Goal: Check status: Check status

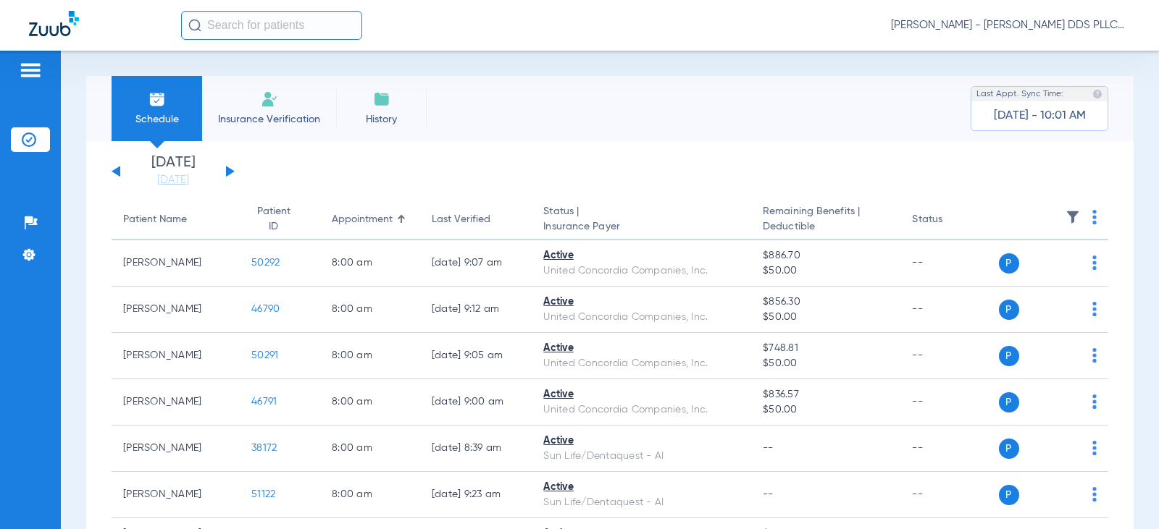
click at [230, 169] on button at bounding box center [230, 171] width 9 height 11
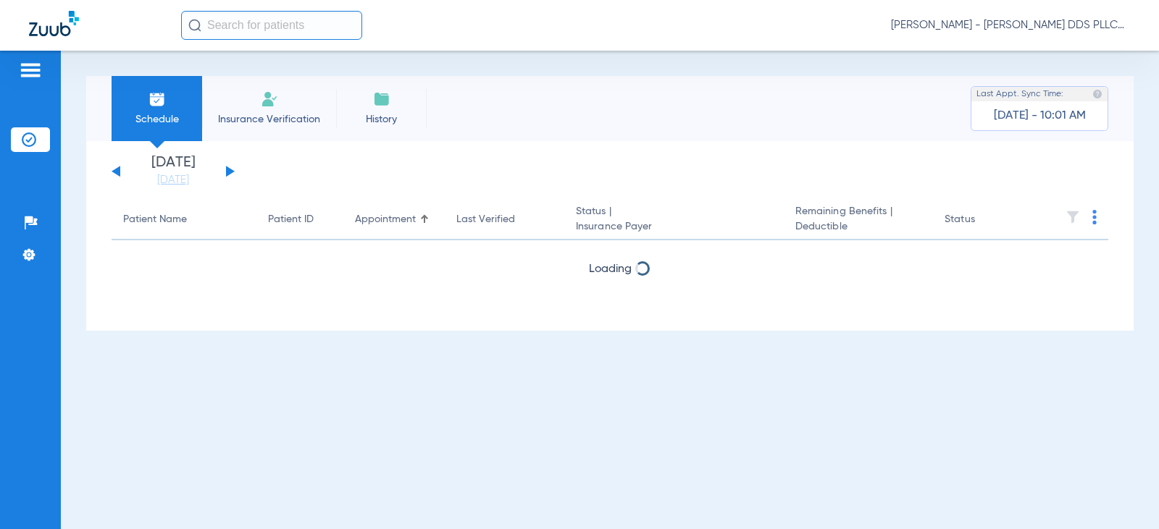
click at [230, 169] on button at bounding box center [230, 171] width 9 height 11
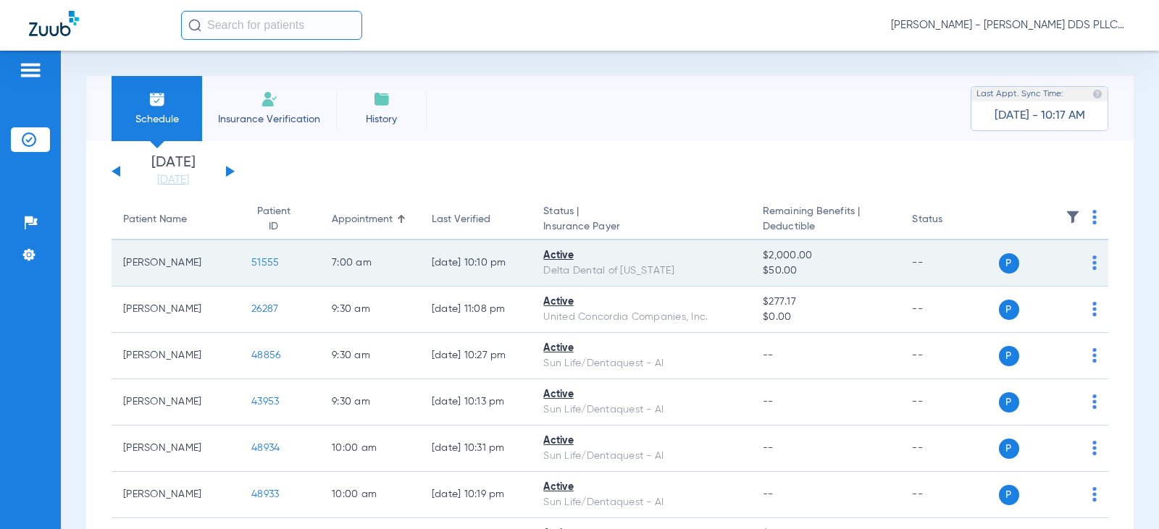
click at [263, 261] on span "51555" at bounding box center [265, 263] width 28 height 10
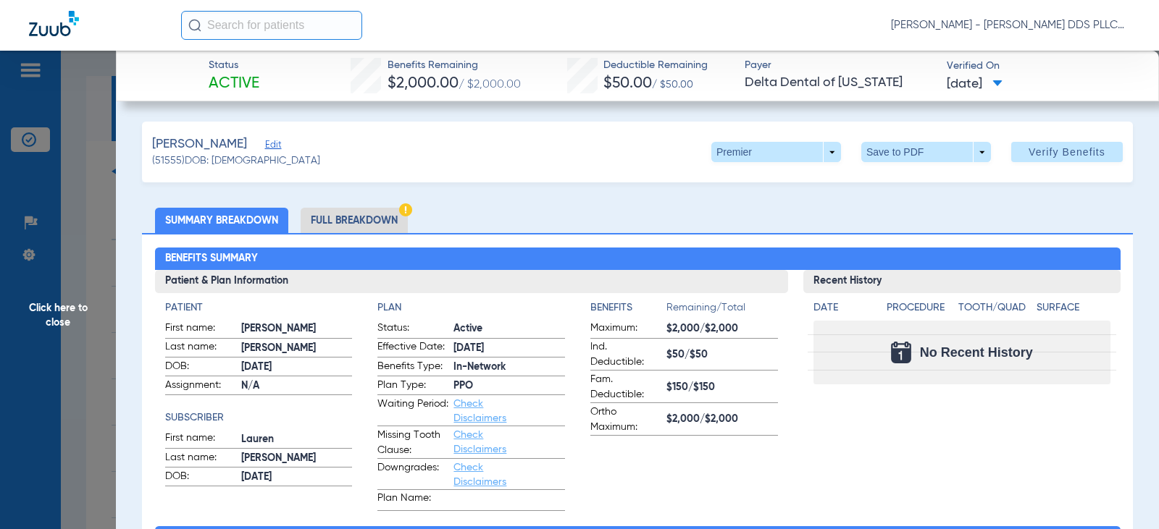
click at [369, 225] on li "Full Breakdown" at bounding box center [354, 220] width 107 height 25
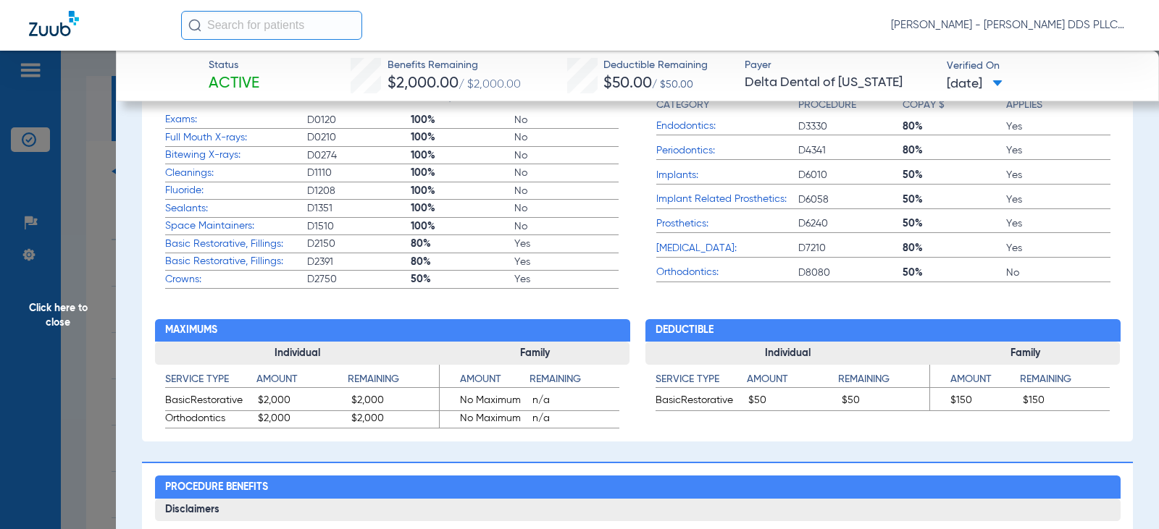
scroll to position [676, 0]
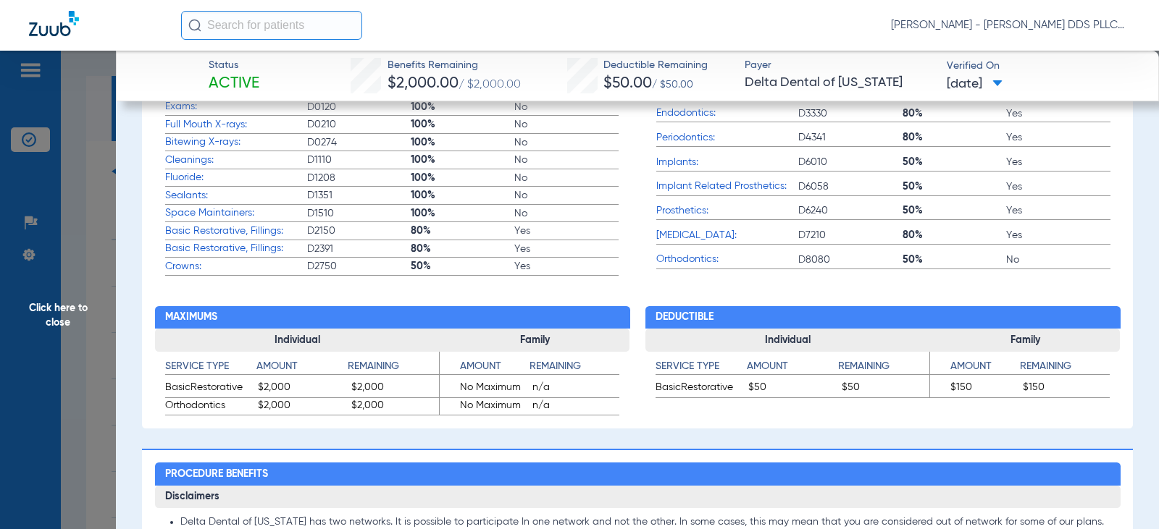
drag, startPoint x: 61, startPoint y: 314, endPoint x: 15, endPoint y: 303, distance: 46.9
click at [61, 314] on span "Click here to close" at bounding box center [58, 315] width 116 height 529
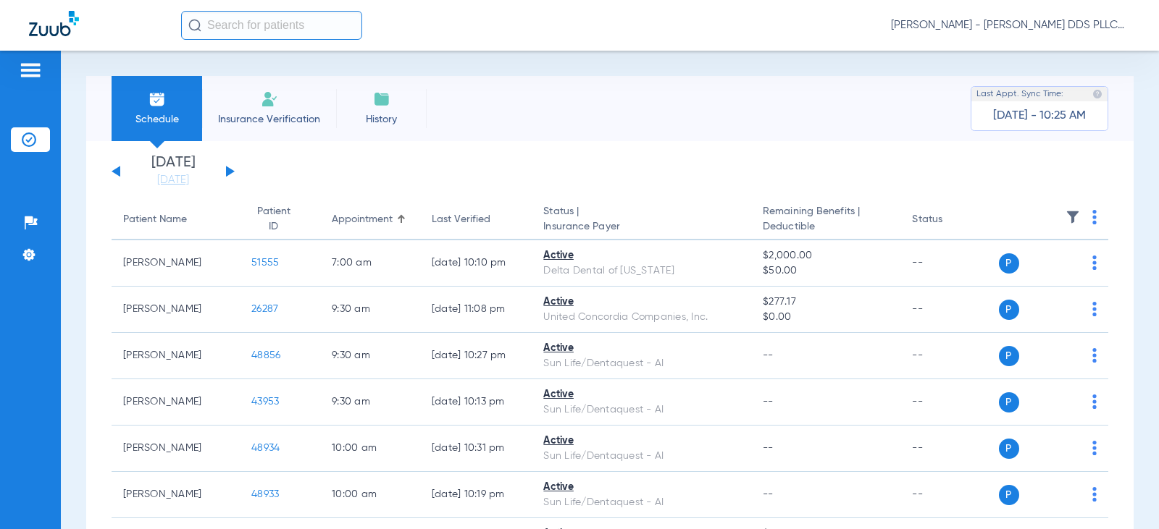
scroll to position [0, 0]
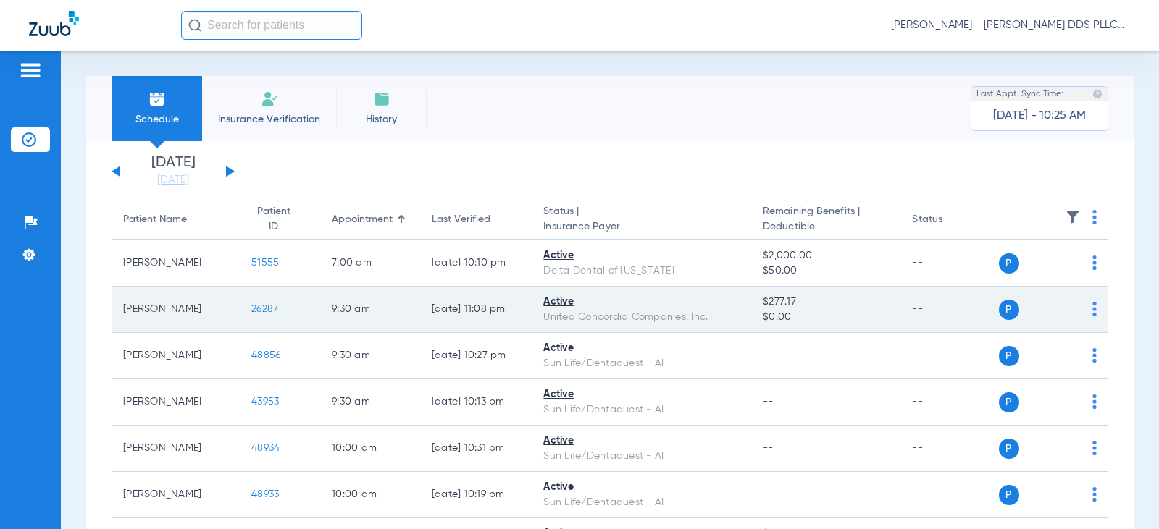
click at [261, 309] on span "26287" at bounding box center [264, 309] width 27 height 10
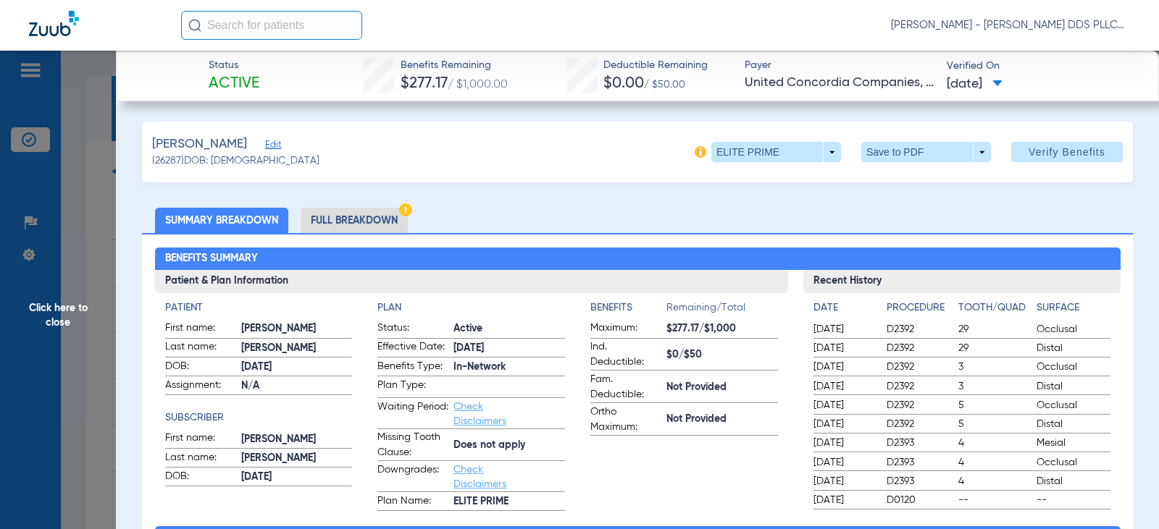
click at [348, 223] on li "Full Breakdown" at bounding box center [354, 220] width 107 height 25
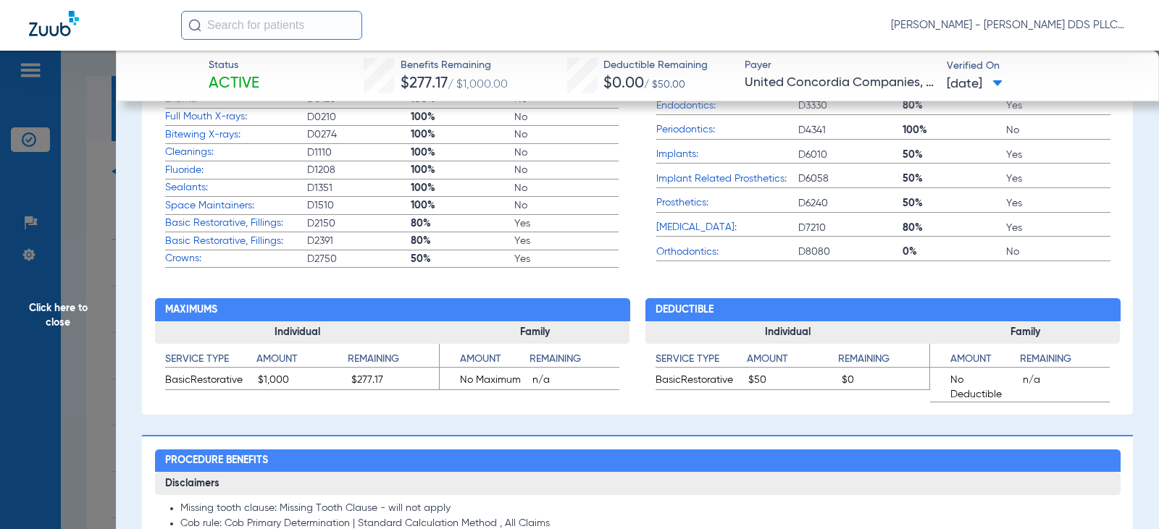
scroll to position [676, 0]
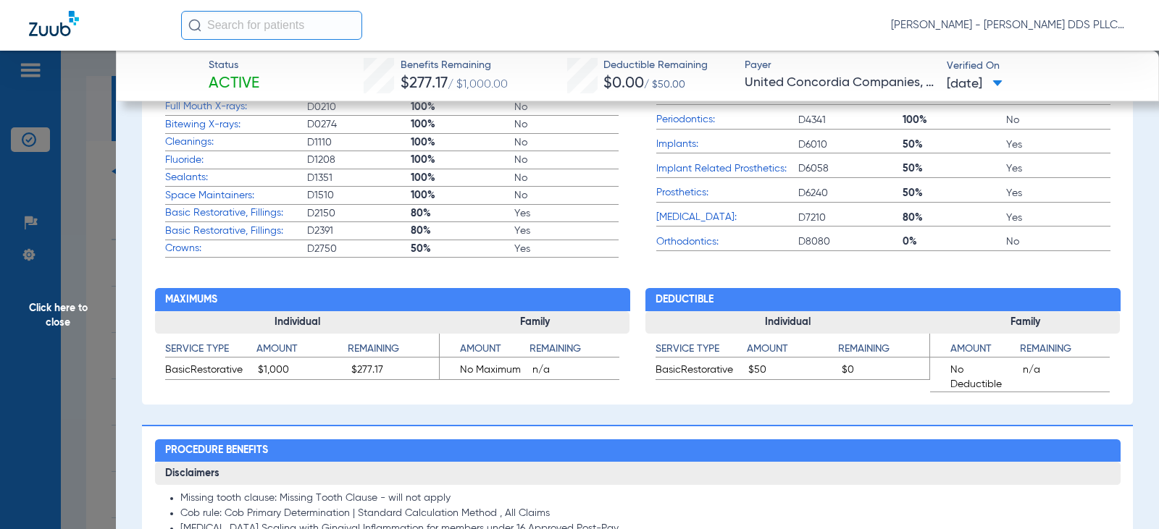
click at [68, 320] on span "Click here to close" at bounding box center [58, 315] width 116 height 529
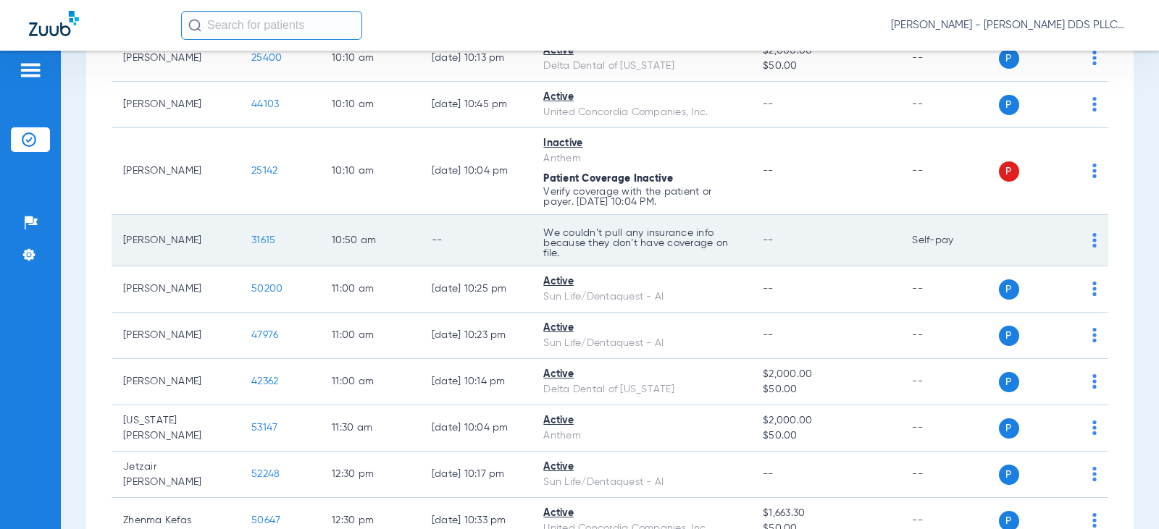
scroll to position [386, 0]
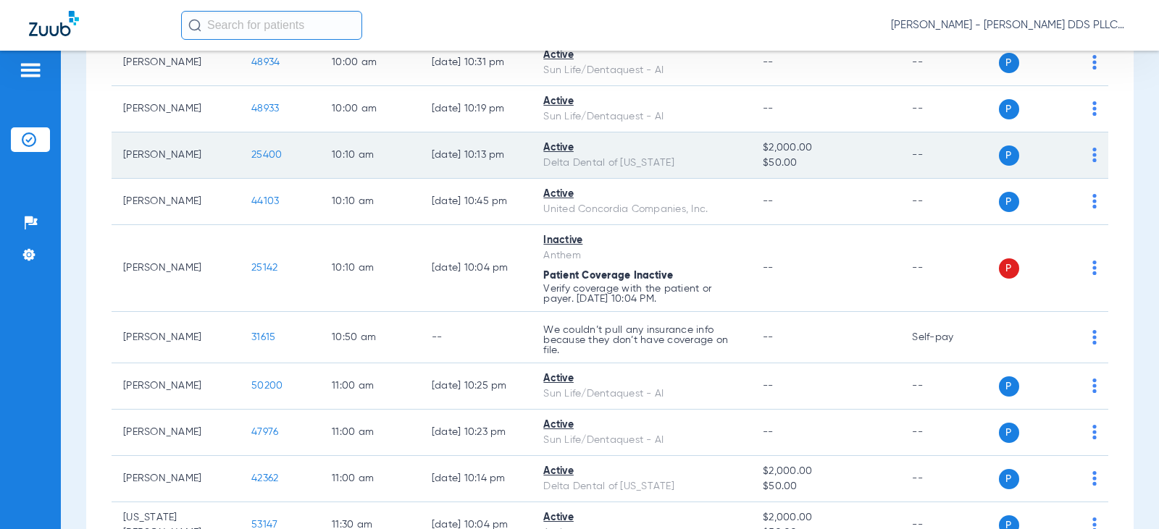
click at [258, 151] on span "25400" at bounding box center [266, 155] width 30 height 10
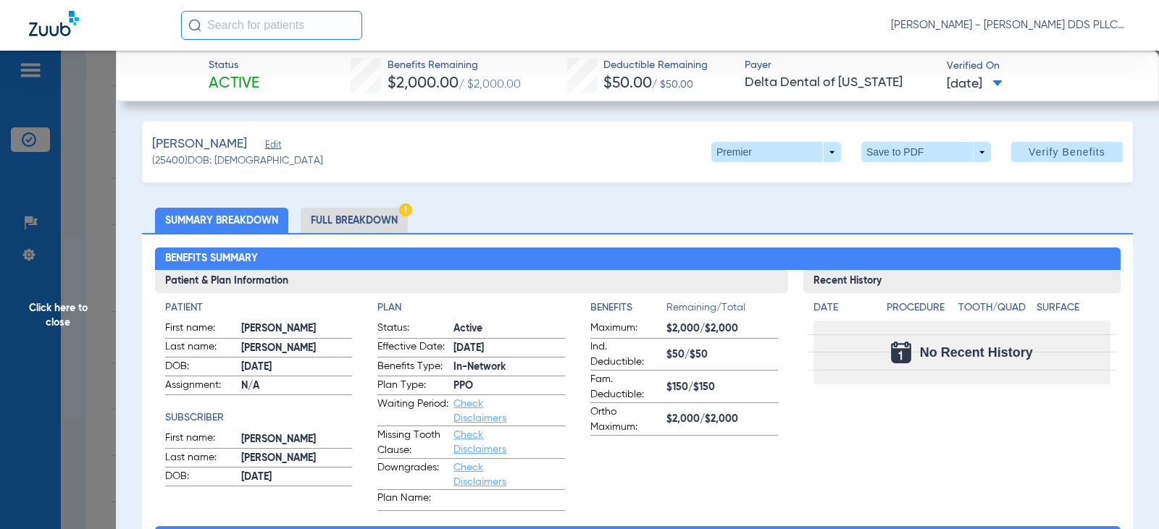
drag, startPoint x: 346, startPoint y: 222, endPoint x: 361, endPoint y: 235, distance: 19.6
click at [346, 222] on li "Full Breakdown" at bounding box center [354, 220] width 107 height 25
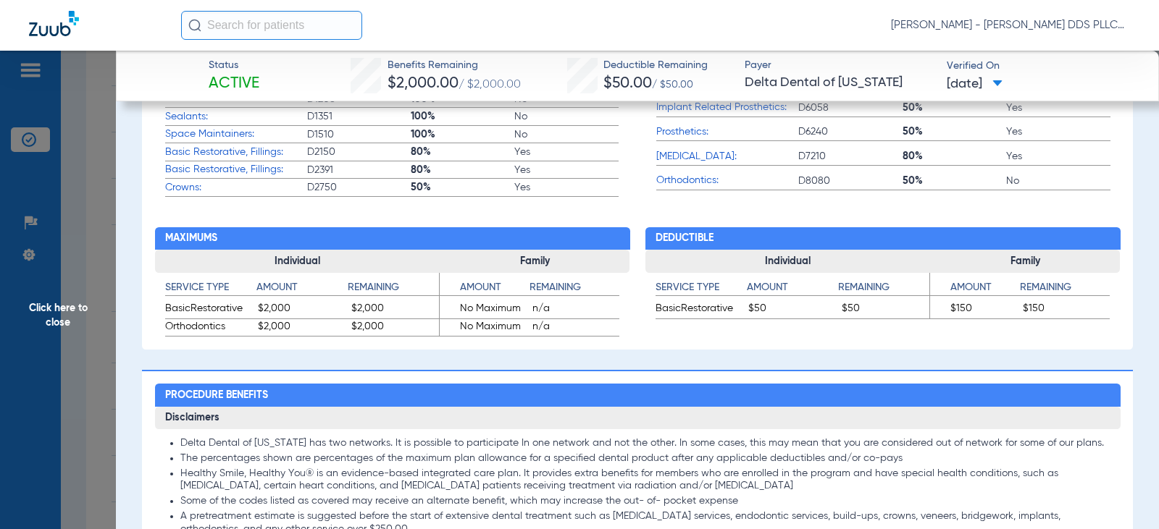
scroll to position [773, 0]
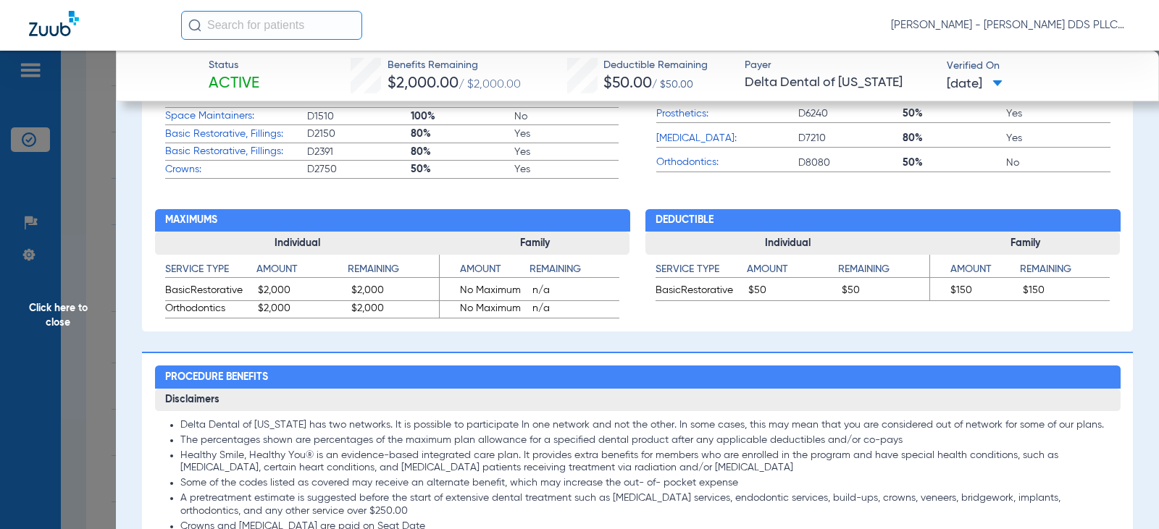
click at [56, 305] on span "Click here to close" at bounding box center [58, 315] width 116 height 529
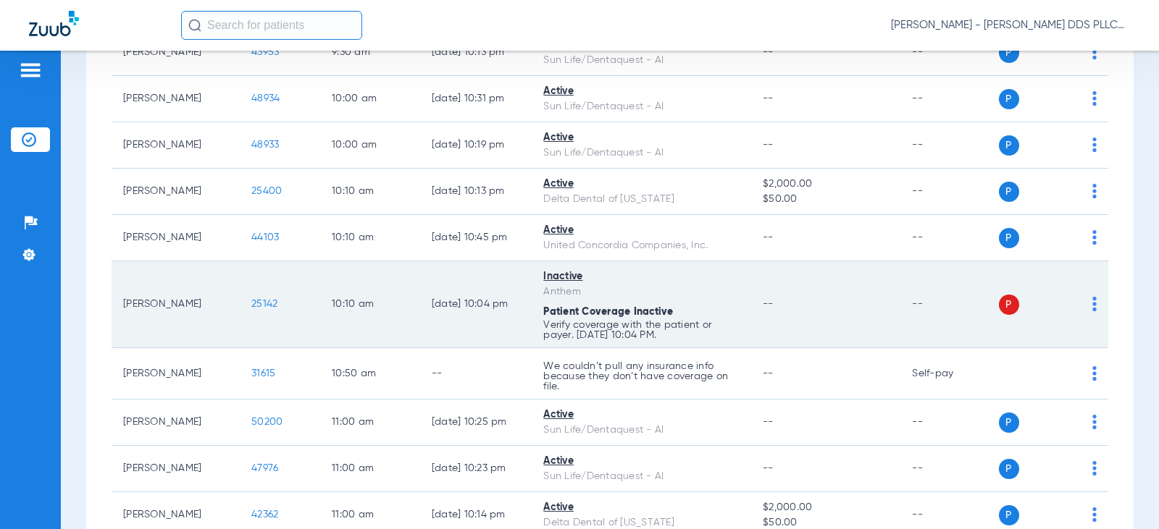
scroll to position [290, 0]
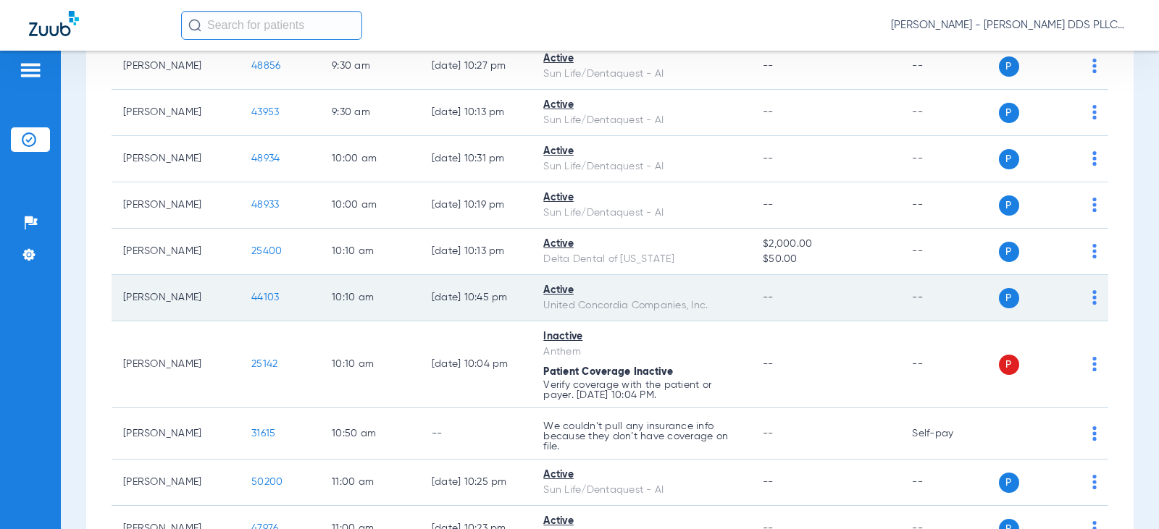
click at [251, 294] on span "44103" at bounding box center [265, 298] width 28 height 10
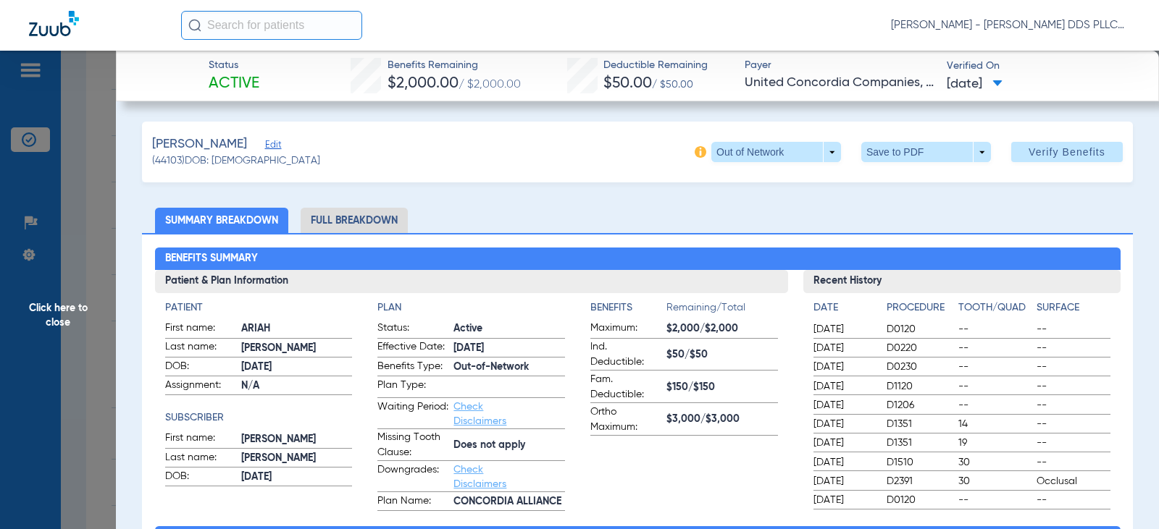
click at [351, 231] on li "Full Breakdown" at bounding box center [354, 220] width 107 height 25
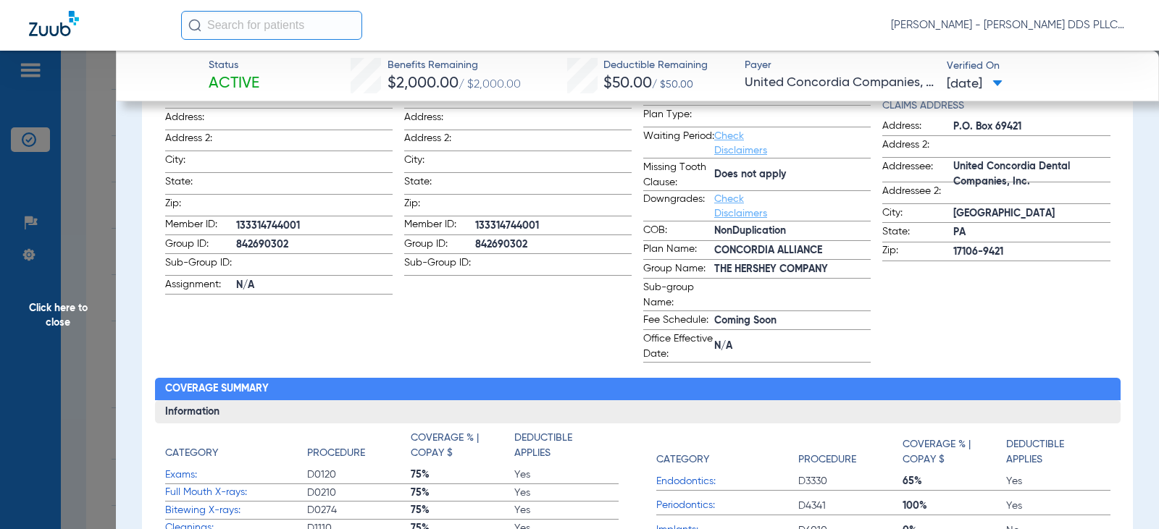
click at [75, 307] on span "Click here to close" at bounding box center [58, 315] width 116 height 529
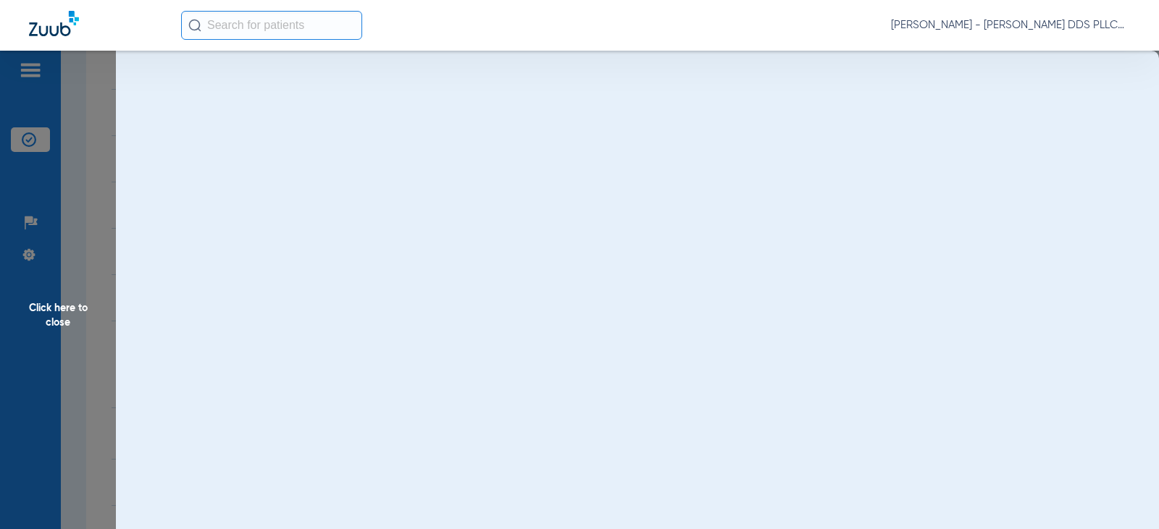
scroll to position [0, 0]
